Goal: Task Accomplishment & Management: Use online tool/utility

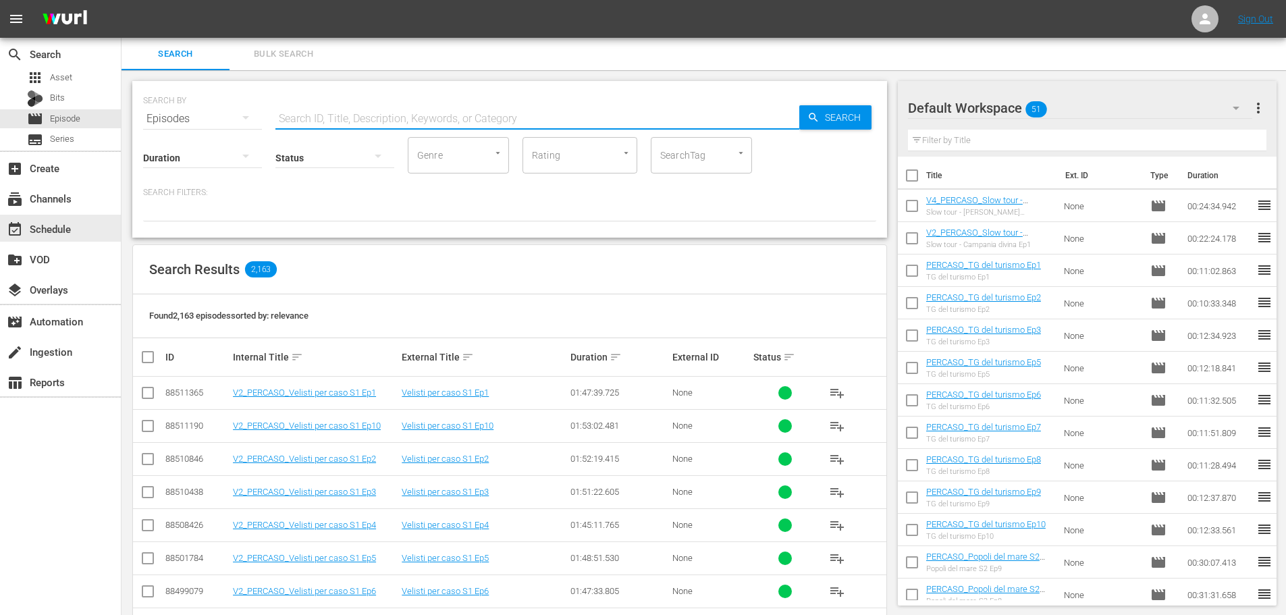
click at [82, 229] on div "event_available Schedule" at bounding box center [60, 228] width 121 height 27
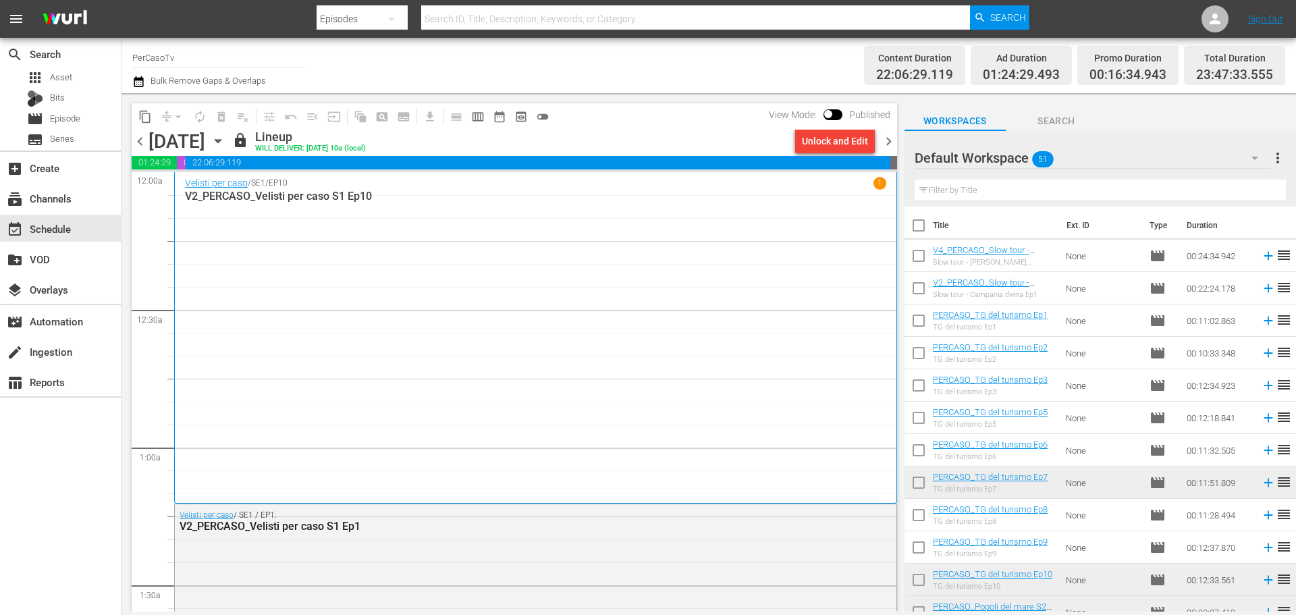
click at [139, 78] on icon "button" at bounding box center [138, 81] width 9 height 11
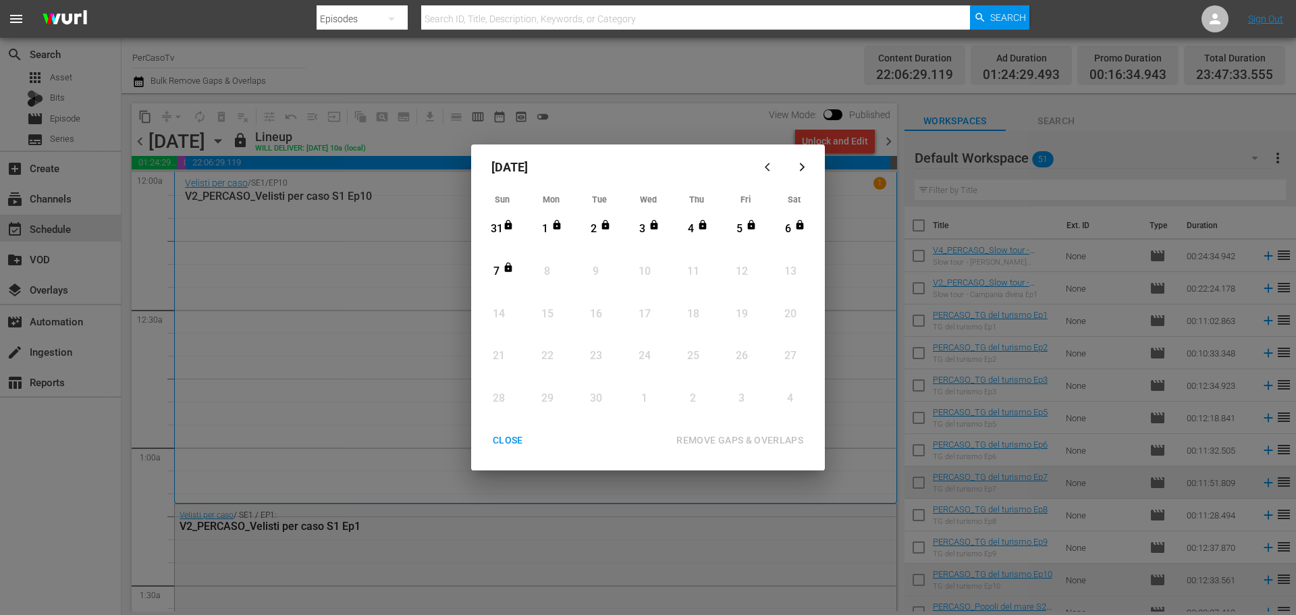
drag, startPoint x: 525, startPoint y: 437, endPoint x: 188, endPoint y: 67, distance: 500.2
click at [524, 436] on div "CLOSE" at bounding box center [508, 440] width 52 height 17
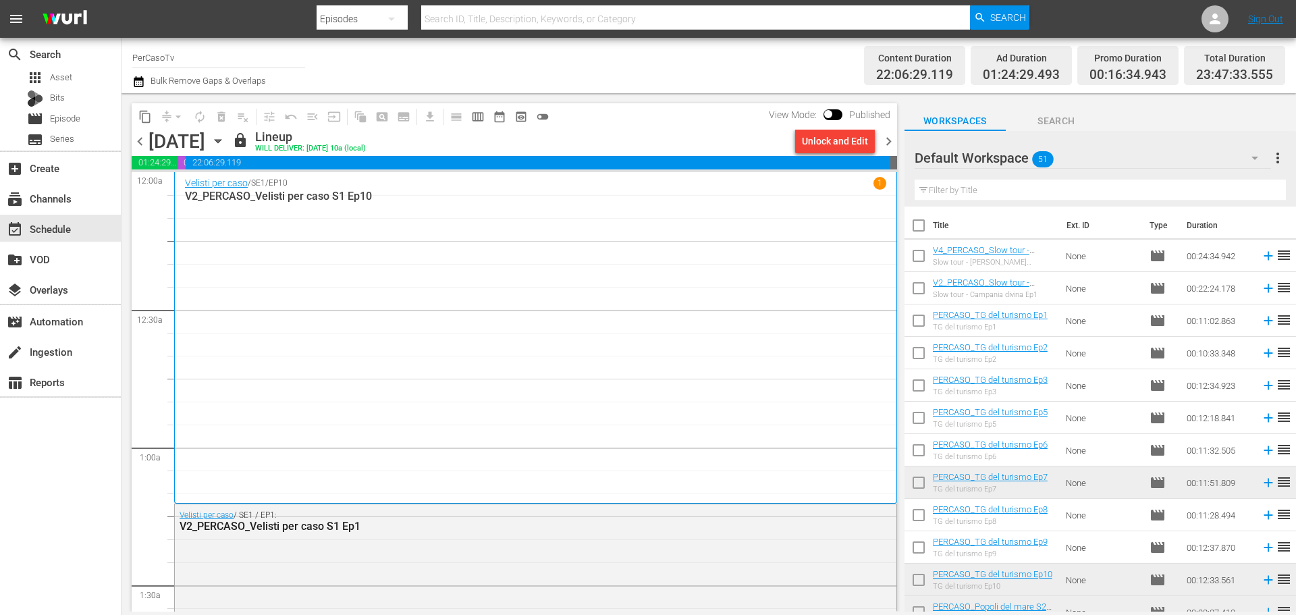
click at [190, 55] on input "PerCasoTv" at bounding box center [218, 57] width 173 height 32
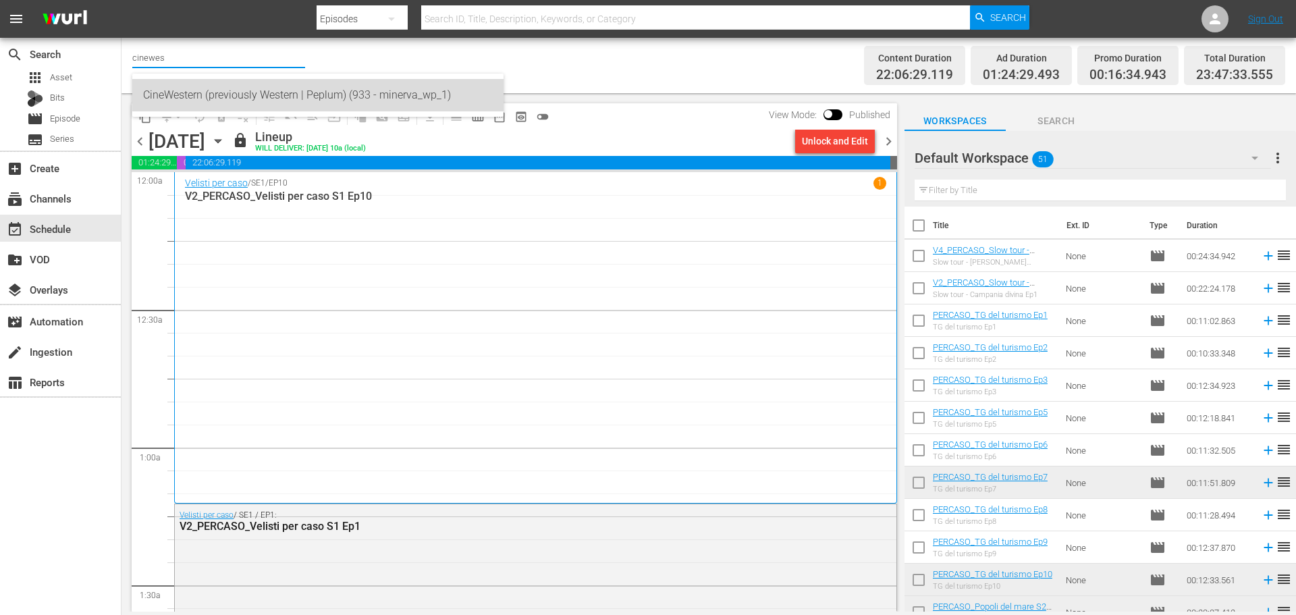
click at [197, 96] on div "CineWestern (previously Western | Peplum) (933 - minerva_wp_1)" at bounding box center [318, 95] width 350 height 32
type input "CineWestern (previously Western | Peplum) (933 - minerva_wp_1)"
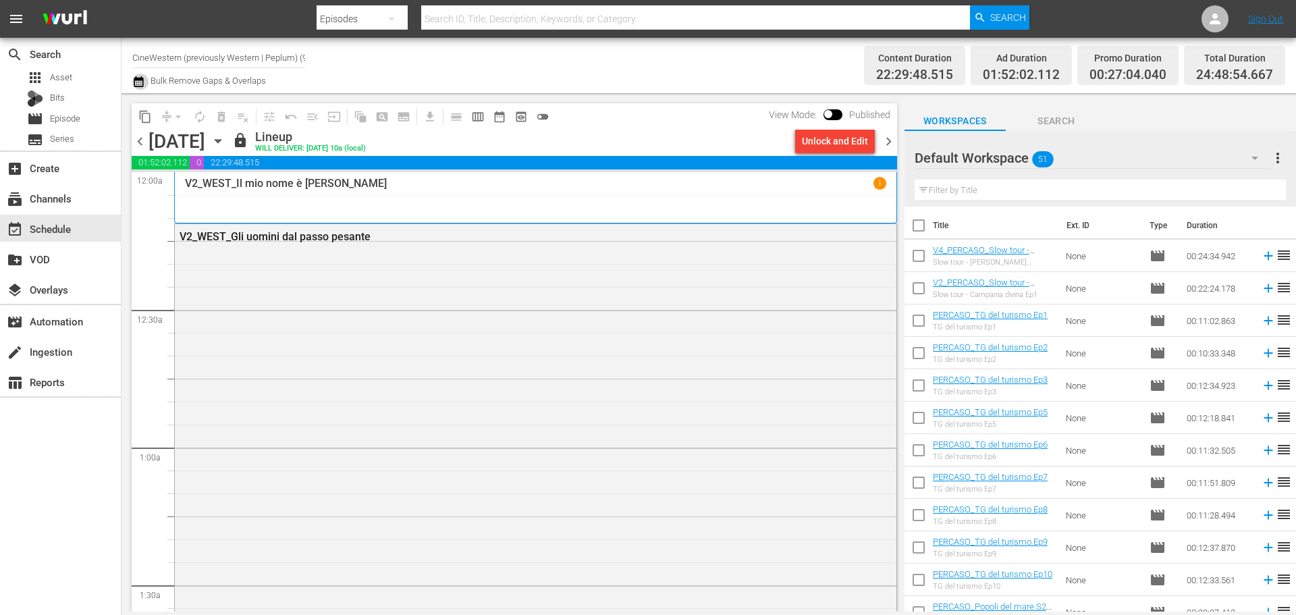
click at [136, 82] on icon "button" at bounding box center [138, 82] width 13 height 16
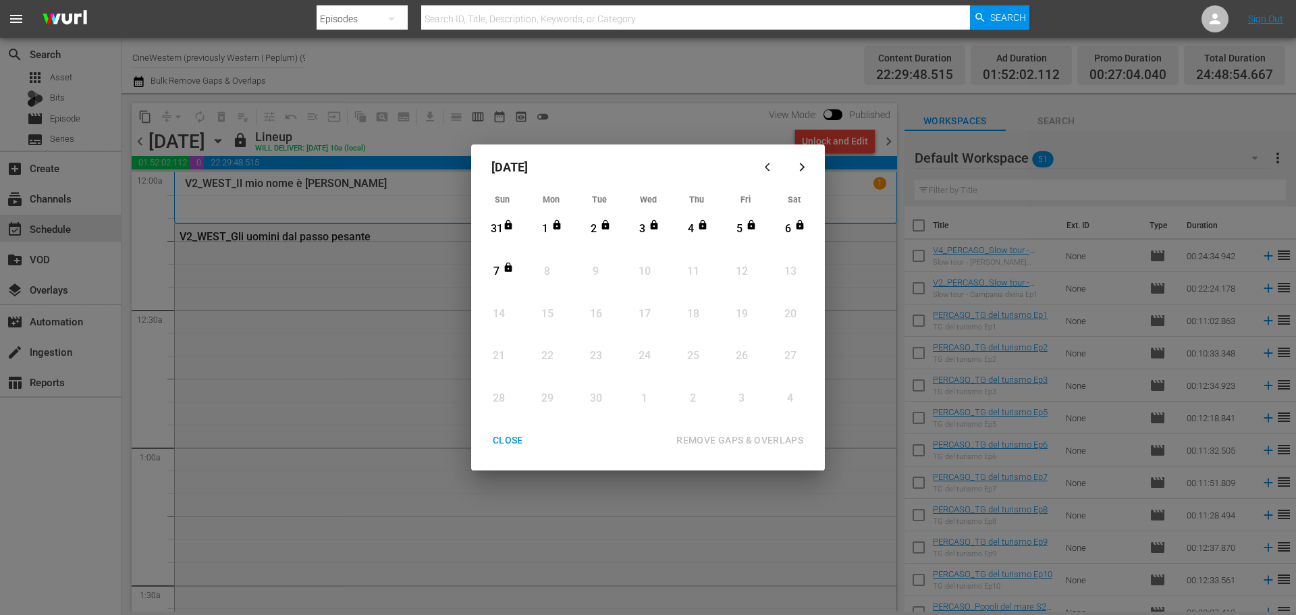
click at [516, 448] on div "CLOSE" at bounding box center [508, 440] width 52 height 17
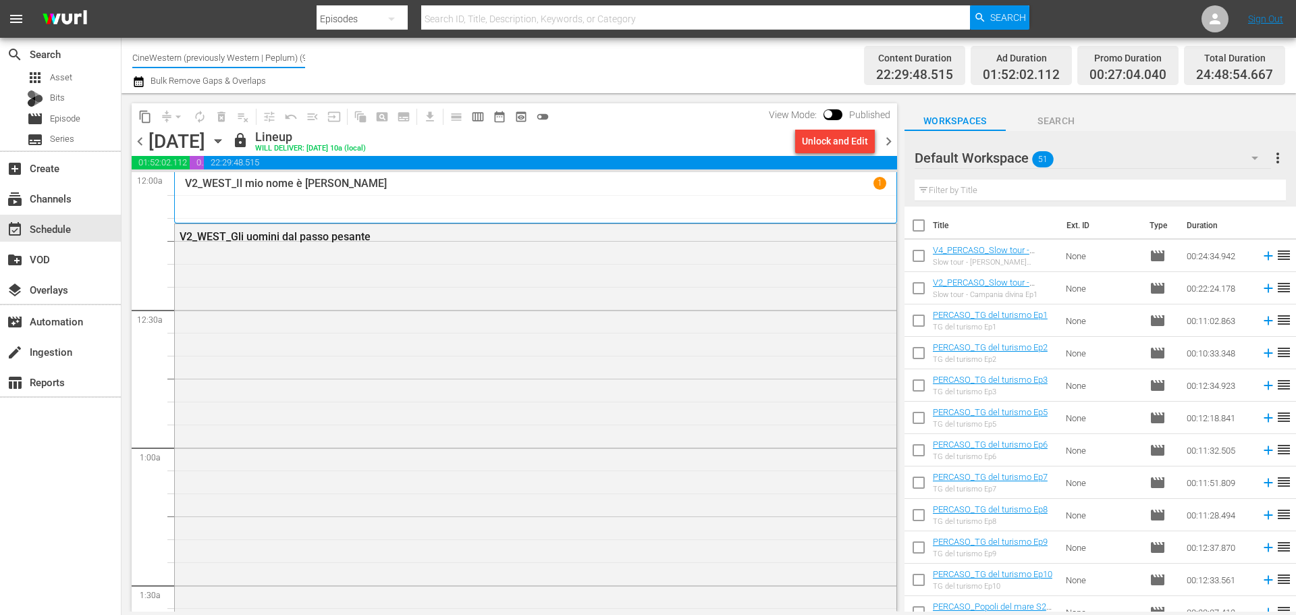
click at [238, 54] on input "CineWestern (previously Western | Peplum) (933)" at bounding box center [218, 57] width 173 height 32
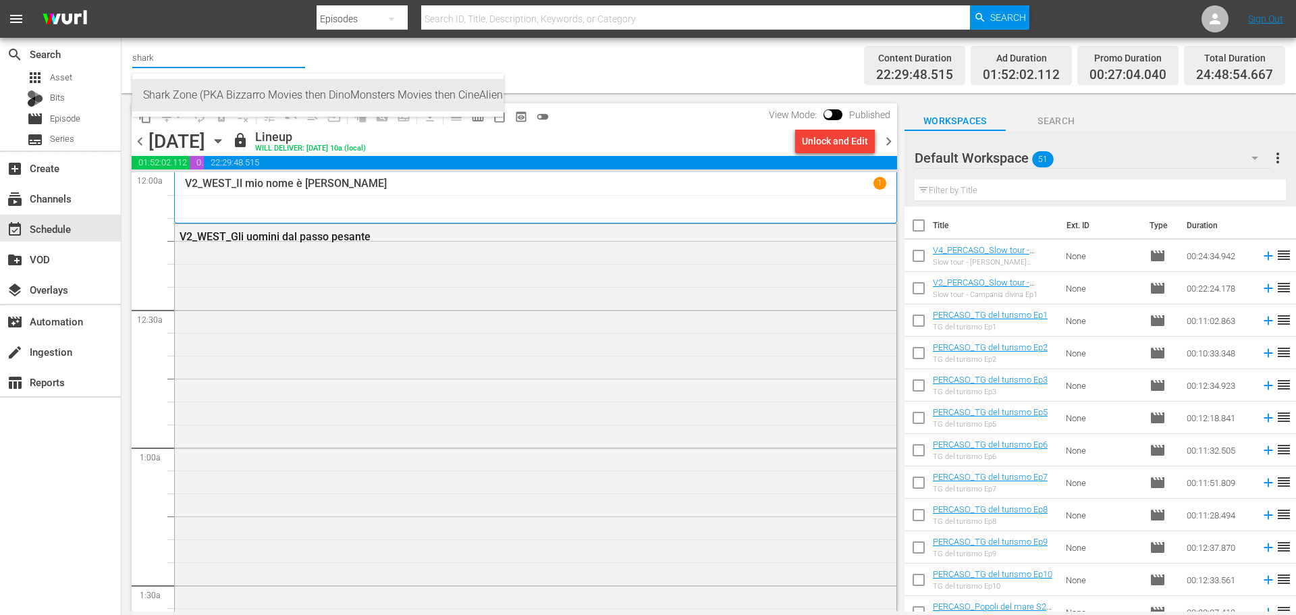
click at [225, 97] on div "Shark Zone (PKA Bizzarro Movies then DinoMonsters Movies then CineAliens) (607 …" at bounding box center [318, 95] width 350 height 32
type input "Shark Zone (PKA Bizzarro Movies then DinoMonsters Movies then CineAliens) (607 …"
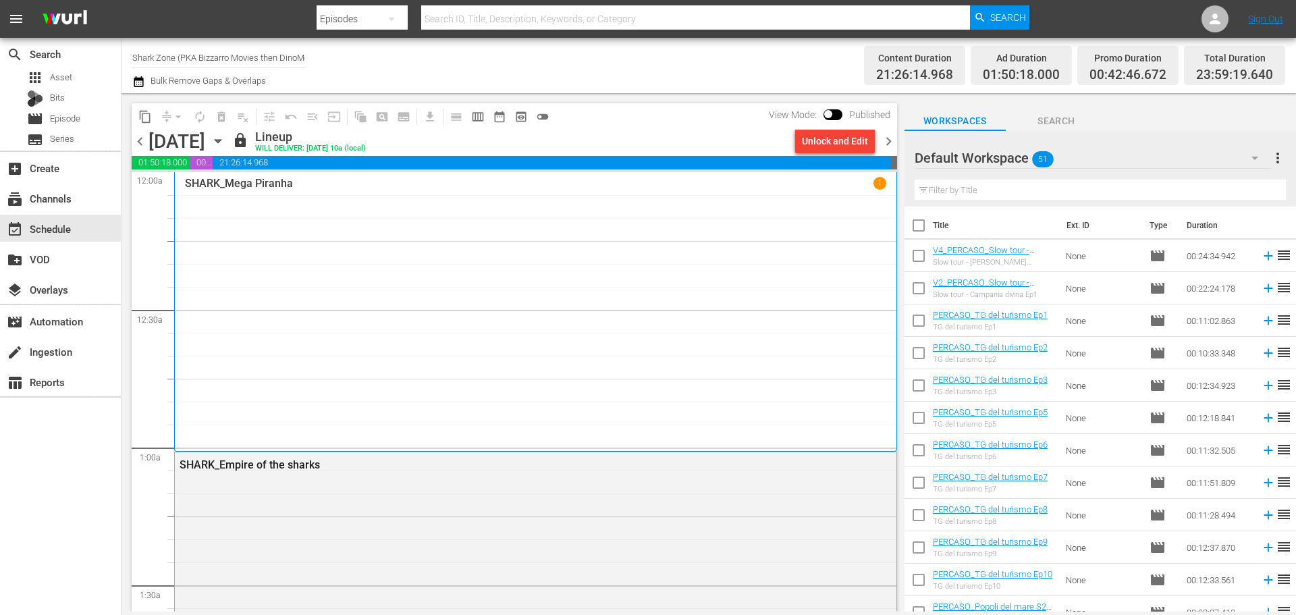
click at [138, 84] on icon "button" at bounding box center [138, 81] width 9 height 11
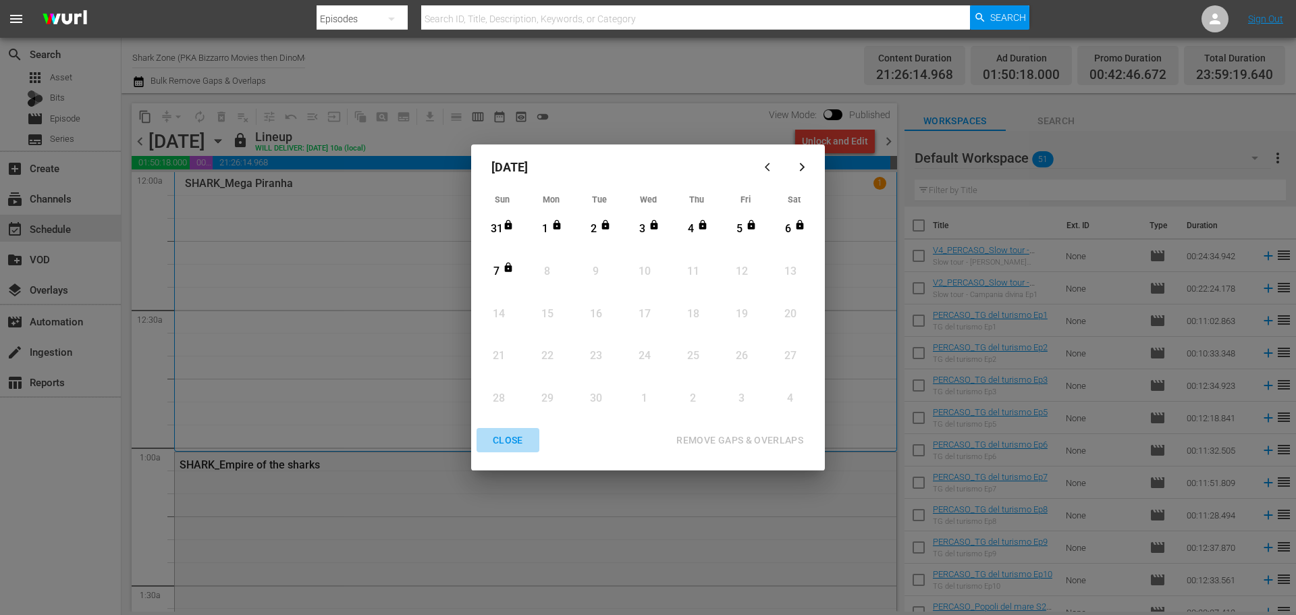
click at [516, 439] on div "CLOSE" at bounding box center [508, 440] width 52 height 17
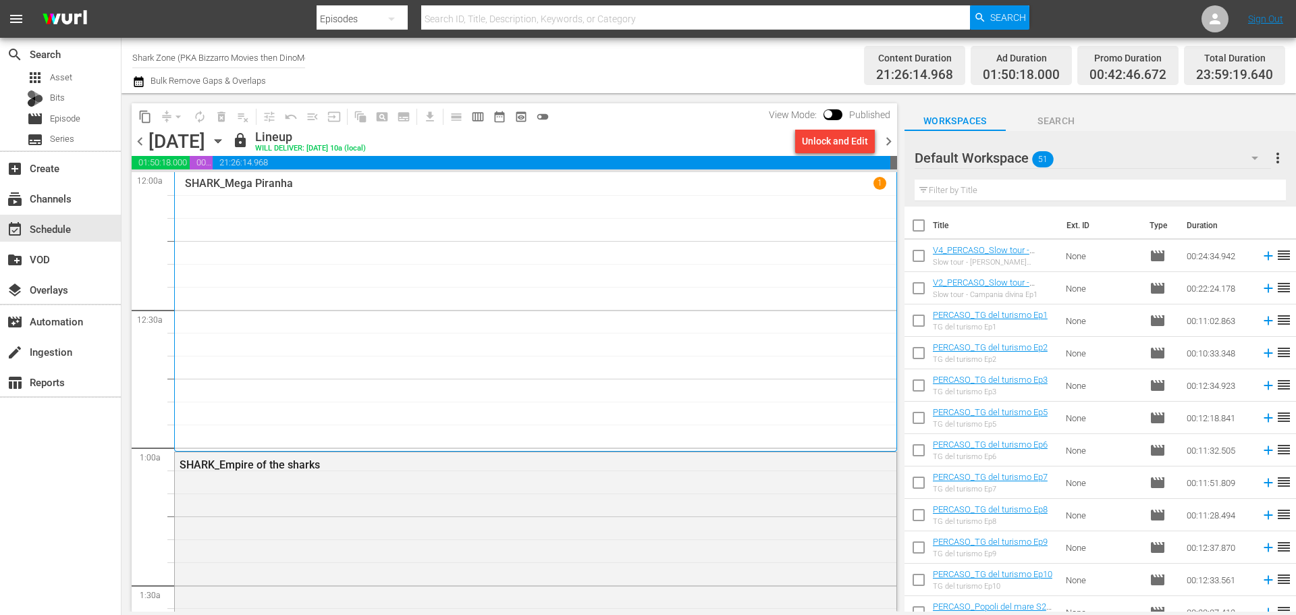
click at [244, 56] on input "Shark Zone (PKA Bizzarro Movies then DinoMonsters Movies then CineAliens) (607)" at bounding box center [218, 57] width 173 height 32
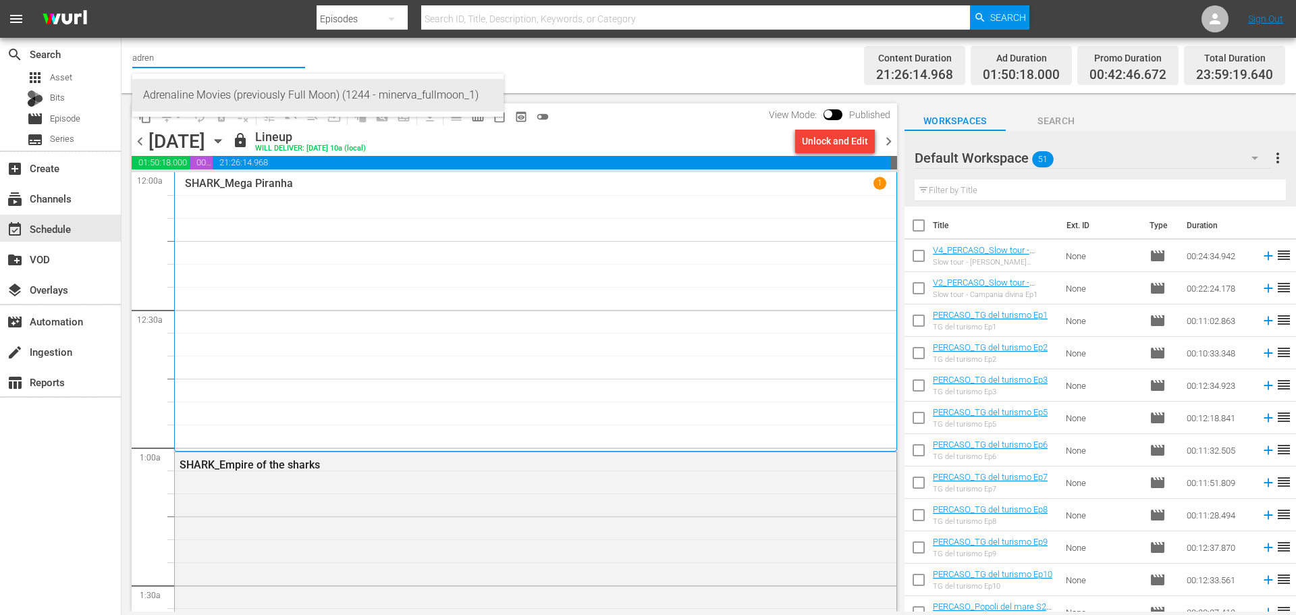
click at [349, 90] on div "Adrenaline Movies (previously Full Moon) (1244 - minerva_fullmoon_1)" at bounding box center [318, 95] width 350 height 32
type input "Adrenaline Movies (previously Full Moon) (1244 - minerva_fullmoon_1)"
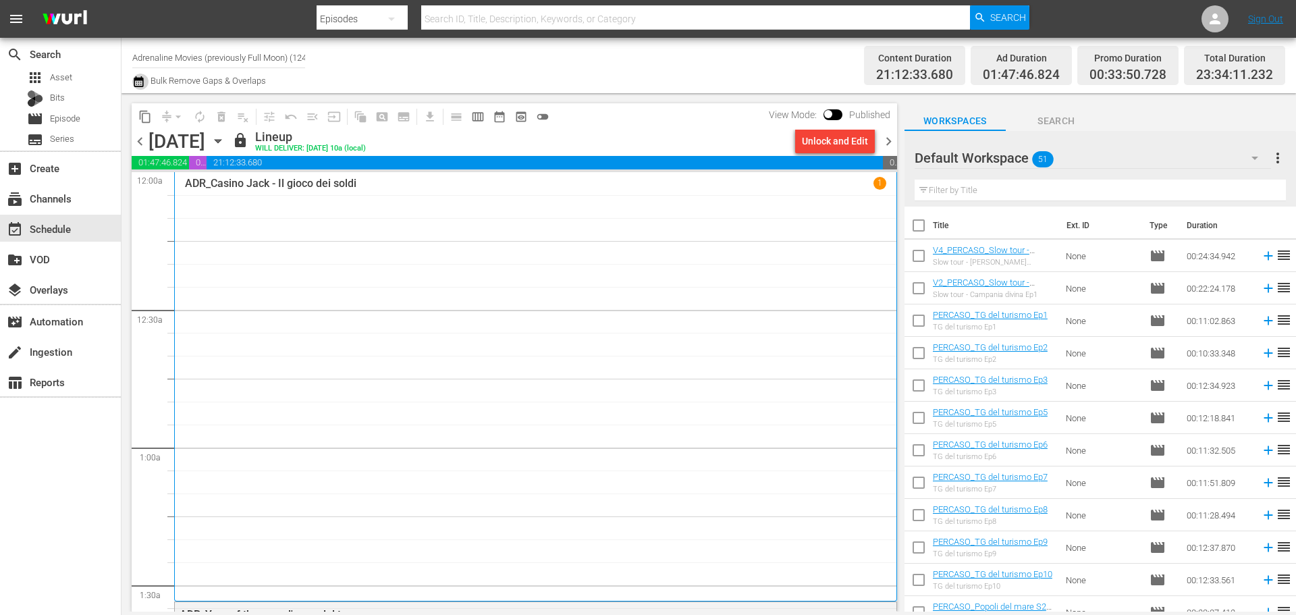
click at [136, 80] on icon "button" at bounding box center [138, 81] width 9 height 11
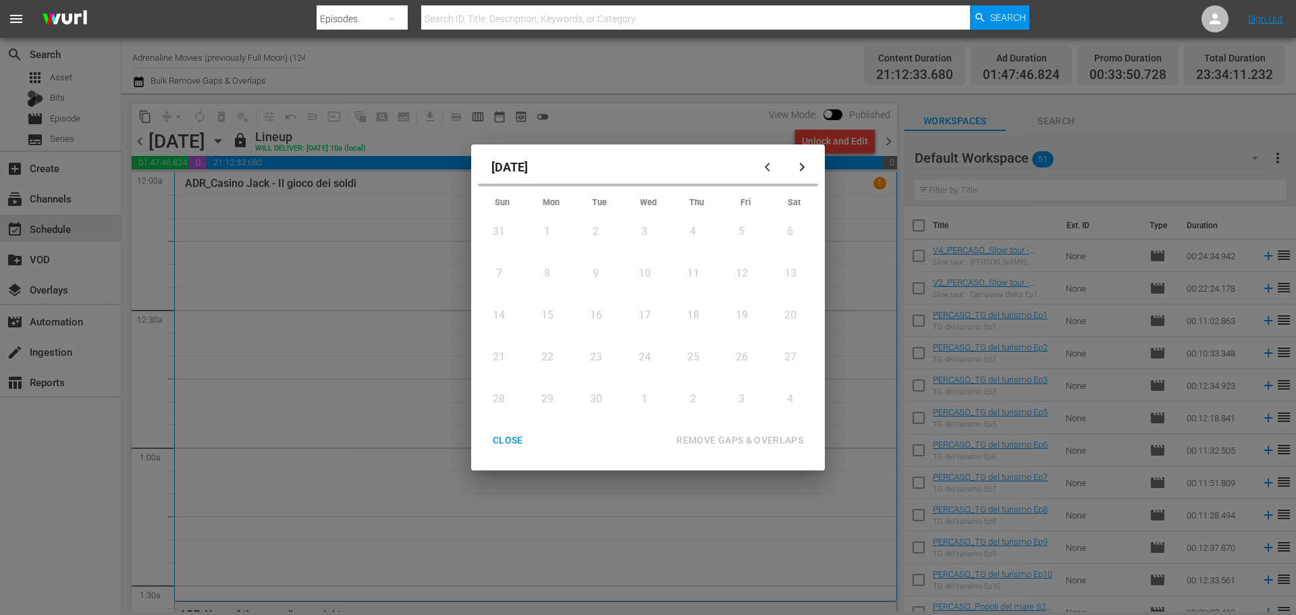
click at [550, 341] on div "Sun Mon Tue Wed Thu Fri Sat 31 View Lineup 1 View Lineup 2 View Lineup 3 View L…" at bounding box center [648, 307] width 340 height 228
click at [518, 445] on div "CLOSE" at bounding box center [508, 440] width 52 height 17
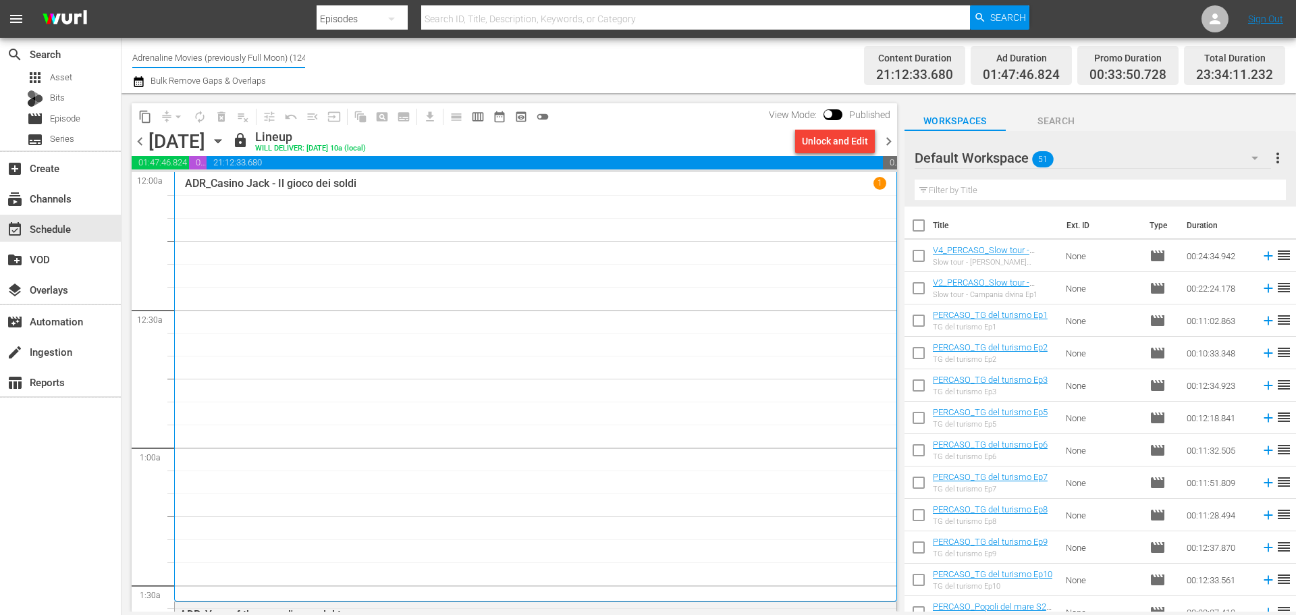
click at [237, 60] on input "Adrenaline Movies (previously Full Moon) (1244)" at bounding box center [218, 57] width 173 height 32
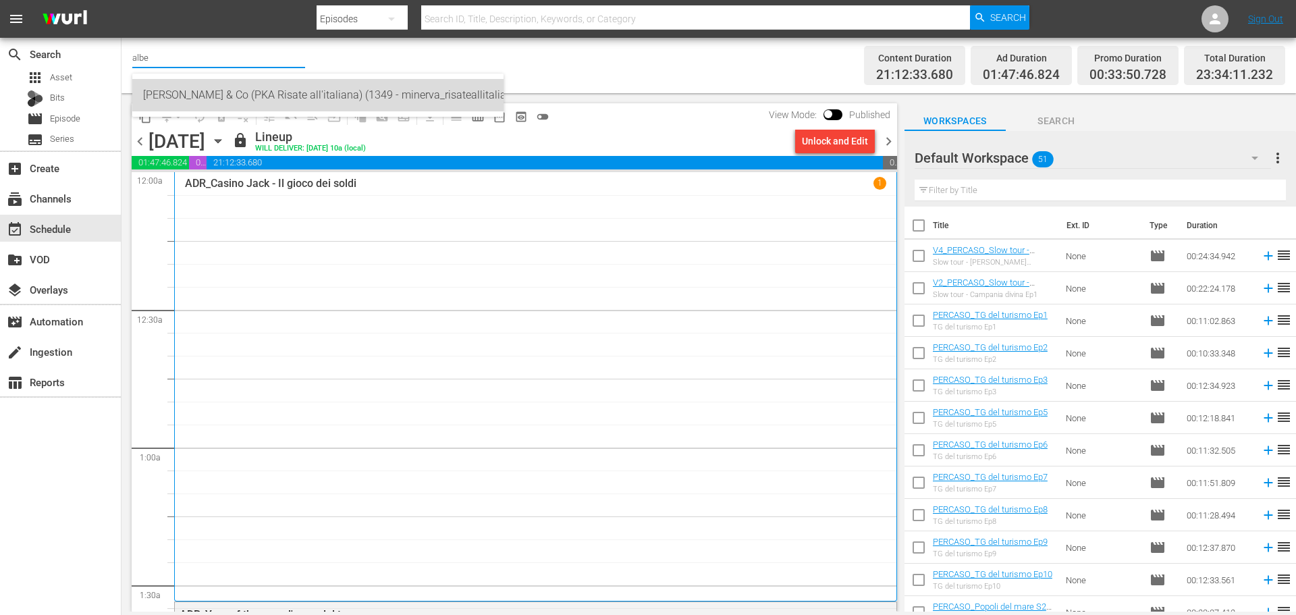
click at [273, 86] on div "[PERSON_NAME] & Co (PKA Risate all'italiana) (1349 - minerva_risateallitaliana_…" at bounding box center [318, 95] width 350 height 32
type input "[PERSON_NAME] & Co (PKA Risate all'italiana) (1349 - minerva_risateallitaliana_…"
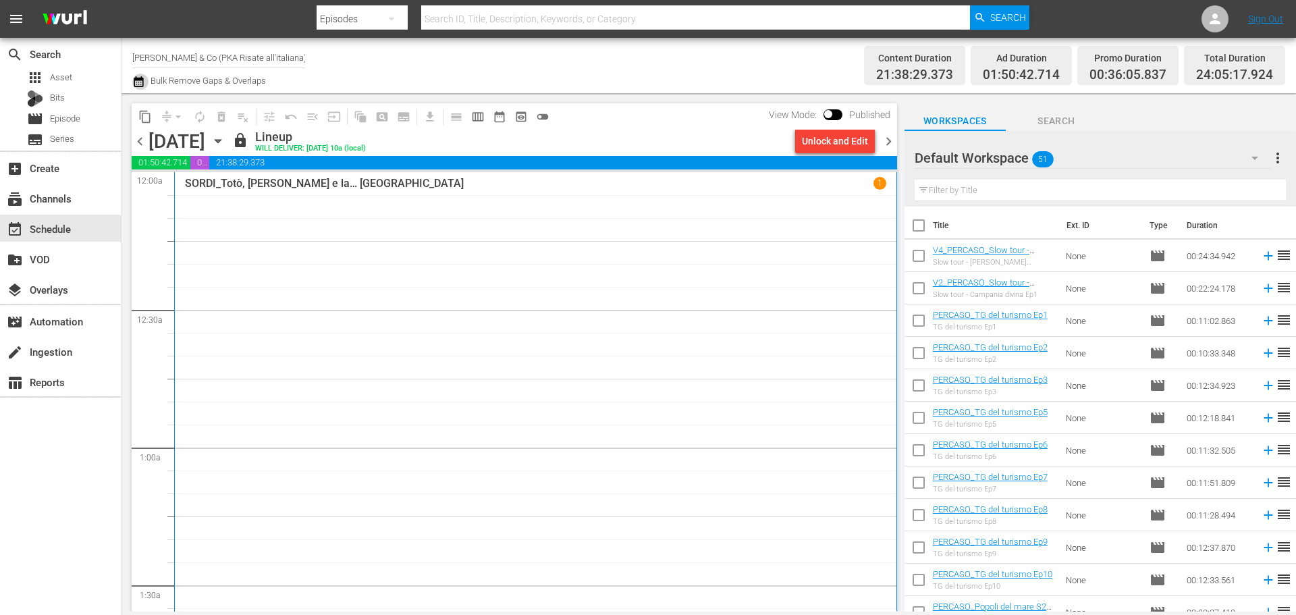
click at [136, 76] on icon "button" at bounding box center [138, 82] width 13 height 16
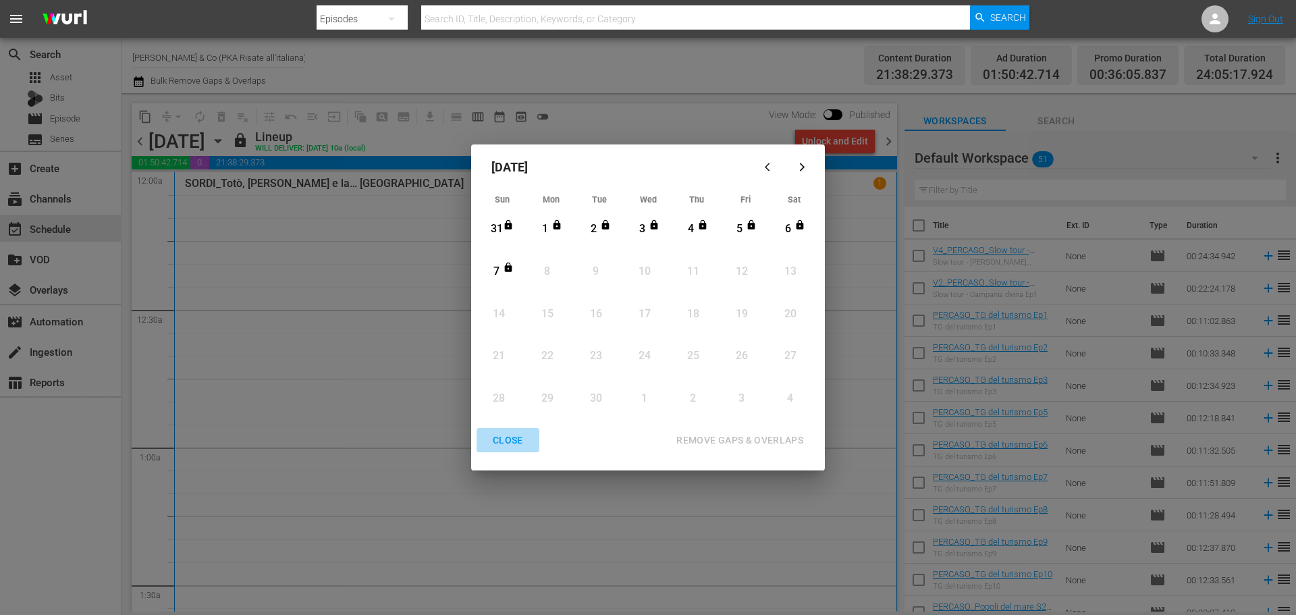
click at [505, 441] on div "CLOSE" at bounding box center [508, 440] width 52 height 17
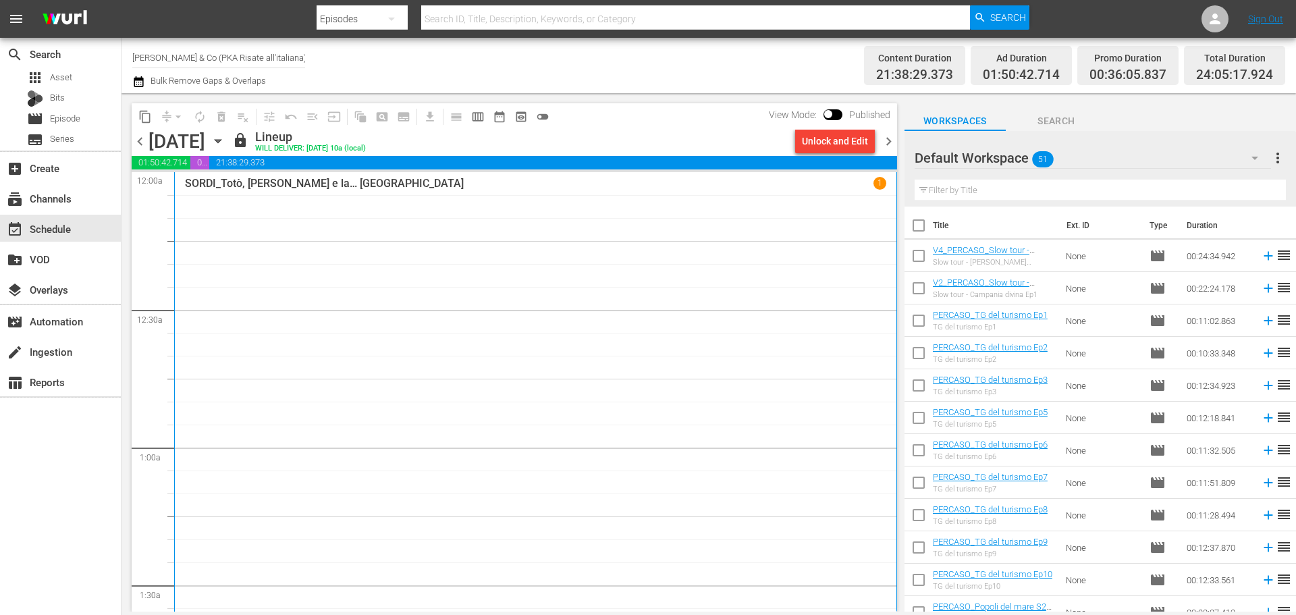
click at [244, 56] on input "[PERSON_NAME] & Co (PKA Risate all'italiana) (1349)" at bounding box center [218, 57] width 173 height 32
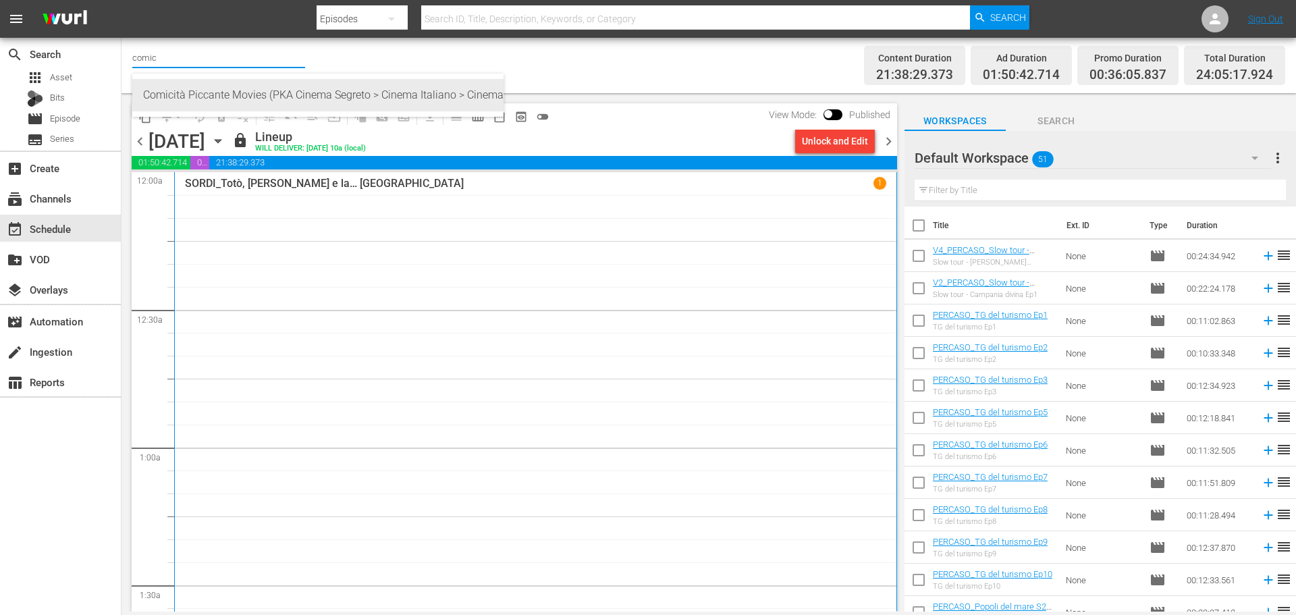
click at [297, 101] on div "Comicità Piccante Movies (PKA Cinema Segreto > Cinema Italiano > Cinema Polizio…" at bounding box center [318, 95] width 350 height 32
type input "Comicità Piccante Movies (PKA Cinema Segreto > Cinema Italiano > Cinema Polizio…"
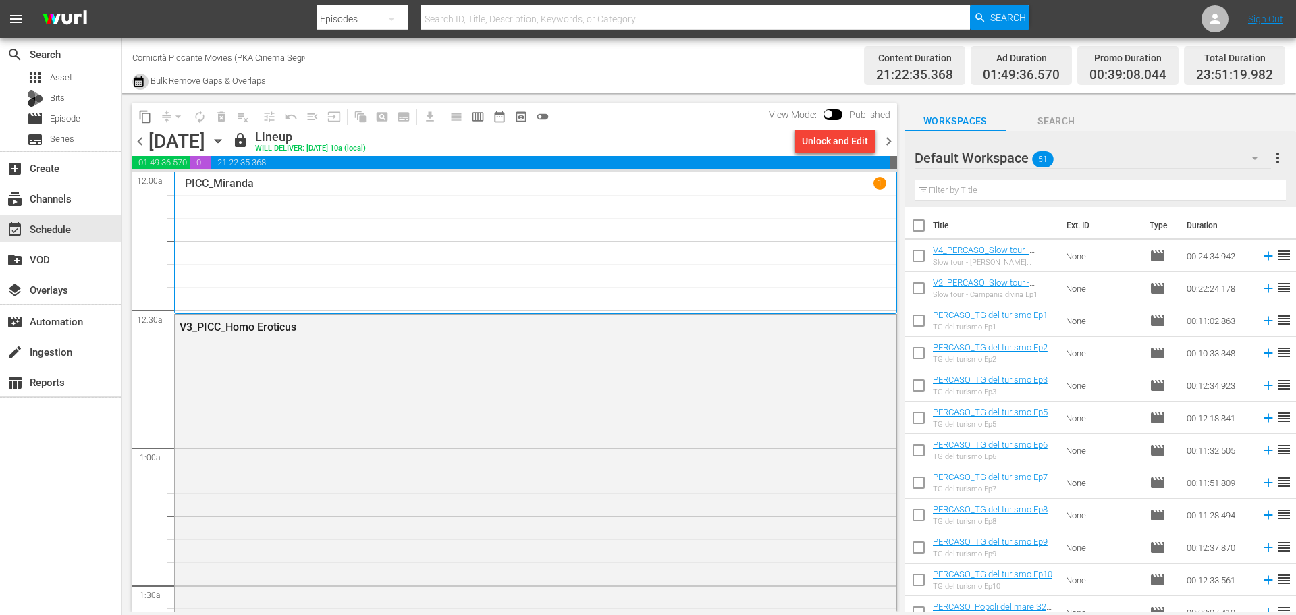
click at [140, 81] on icon "button" at bounding box center [138, 82] width 13 height 16
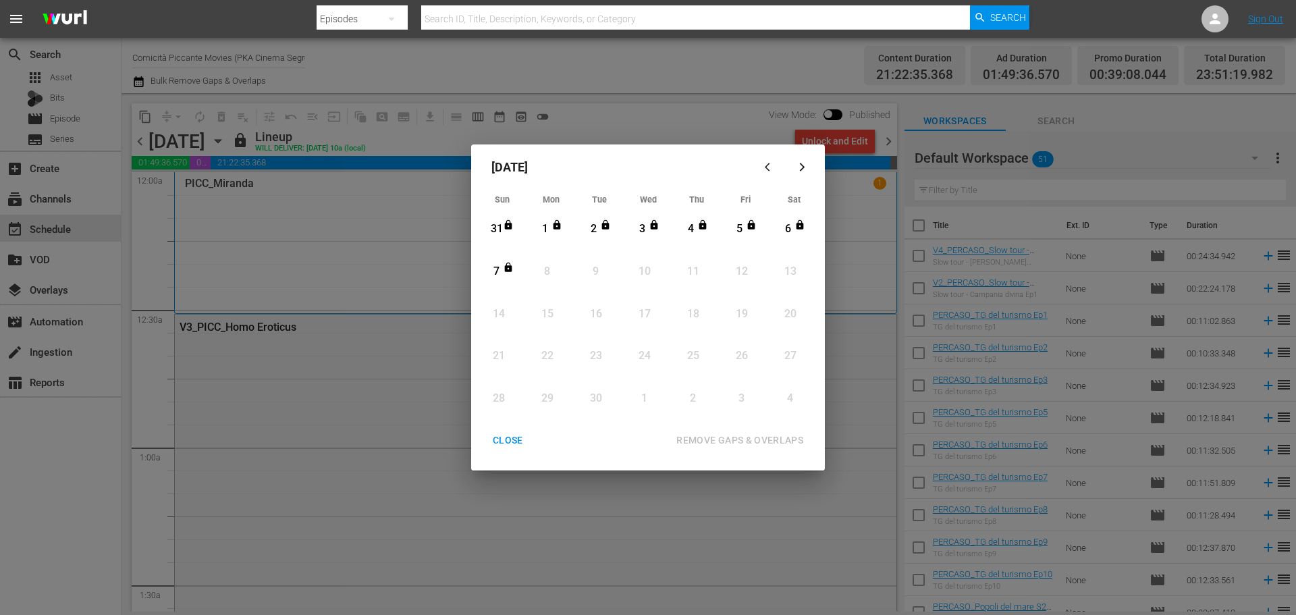
click at [509, 445] on div "CLOSE" at bounding box center [508, 440] width 52 height 17
